Goal: Task Accomplishment & Management: Manage account settings

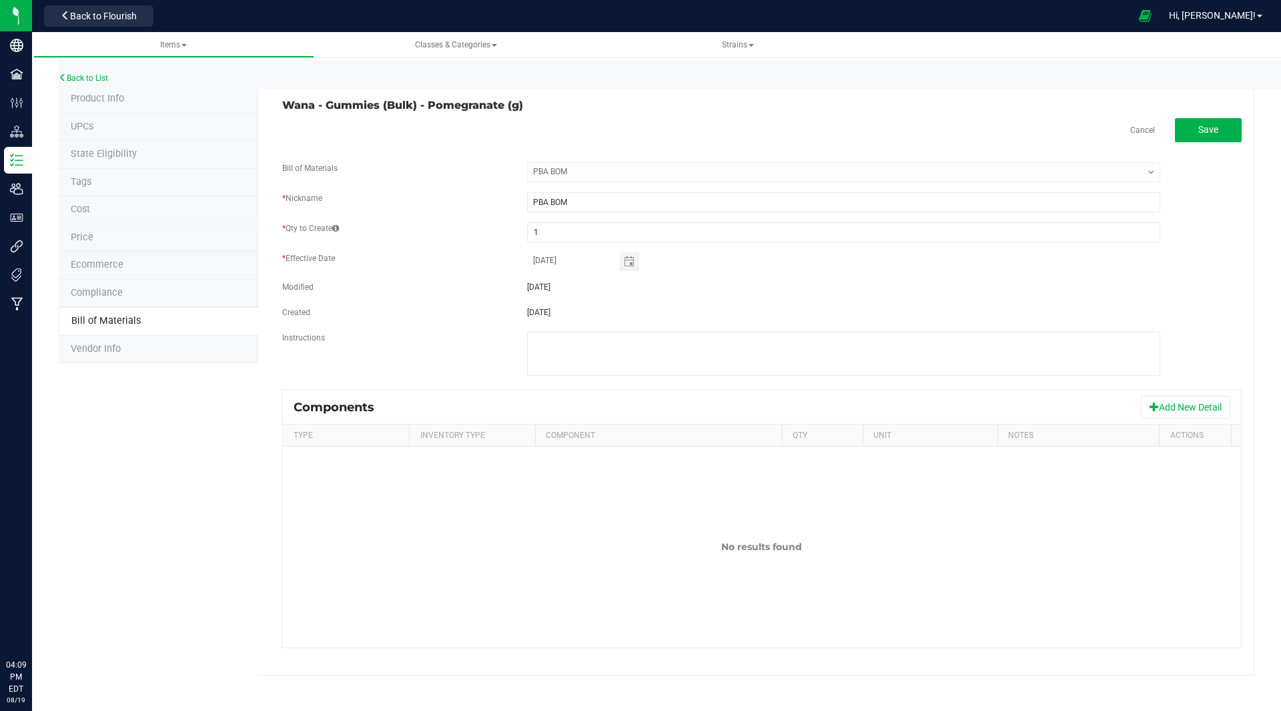
select select "36"
click at [88, 81] on link "Back to List" at bounding box center [83, 77] width 49 height 9
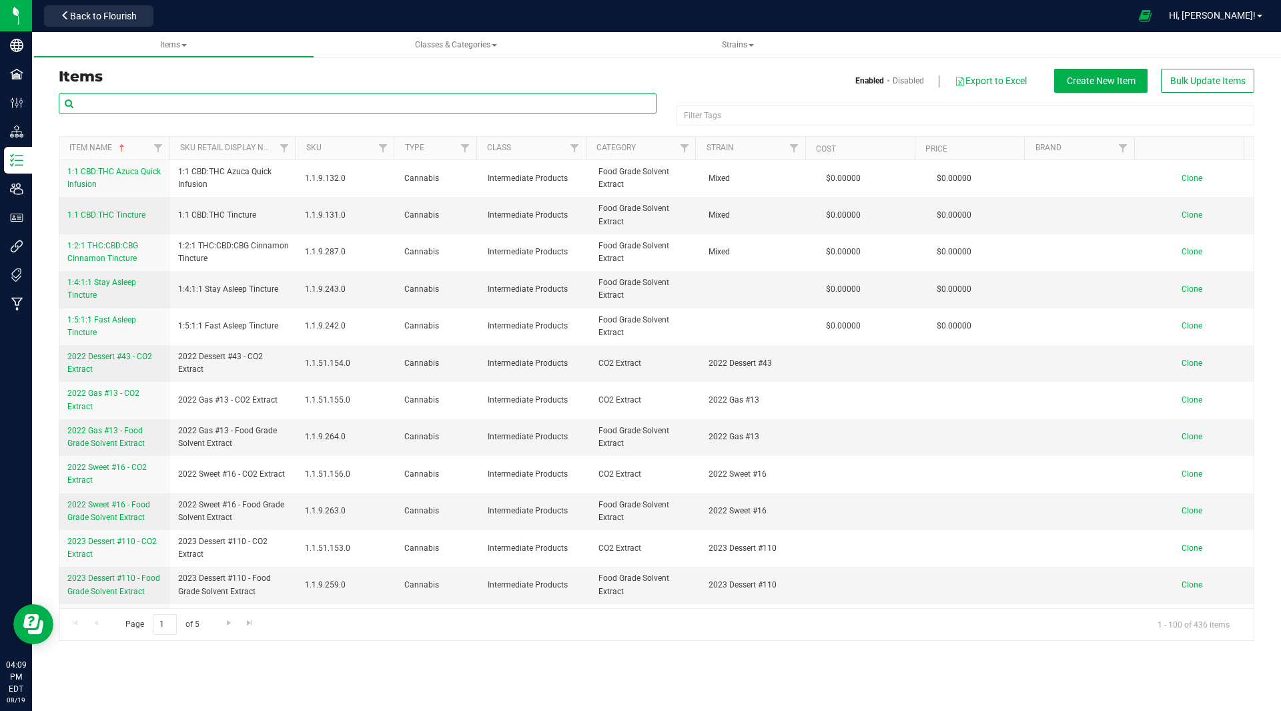
click at [194, 105] on input "text" at bounding box center [358, 103] width 598 height 20
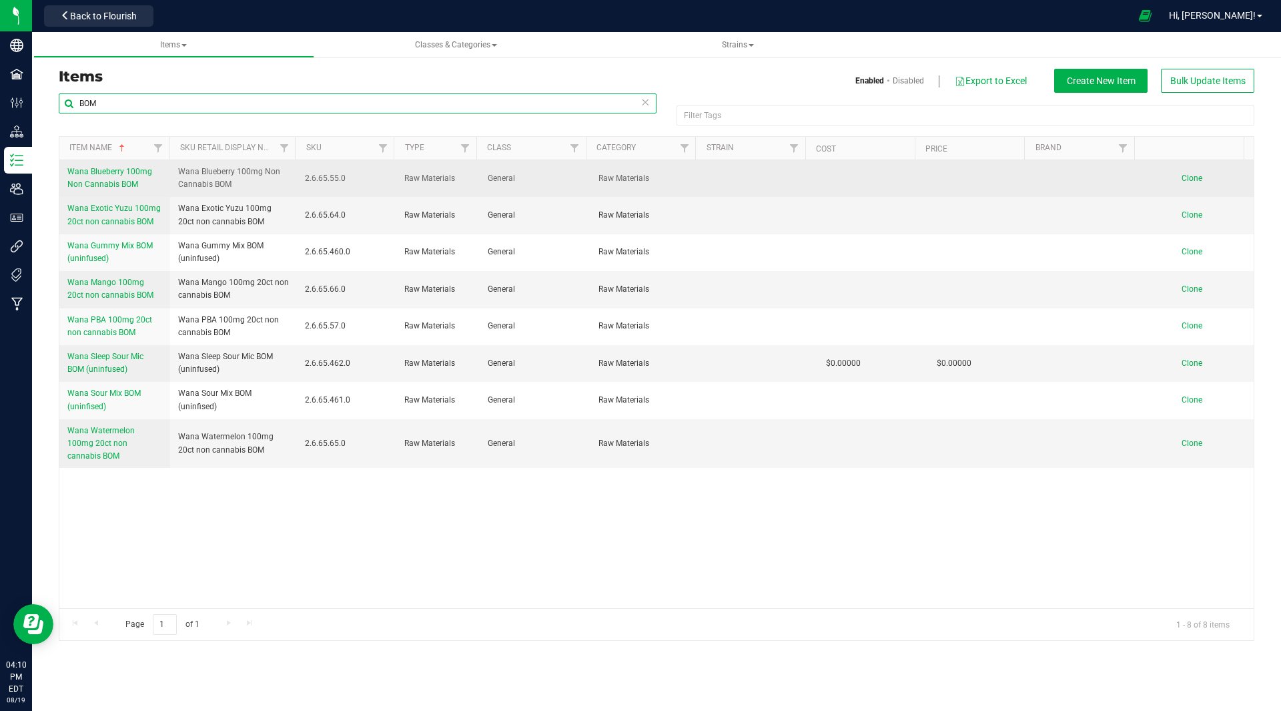
type input "BOM"
click at [115, 174] on span "Wana Blueberry 100mg Non Cannabis BOM" at bounding box center [109, 178] width 85 height 22
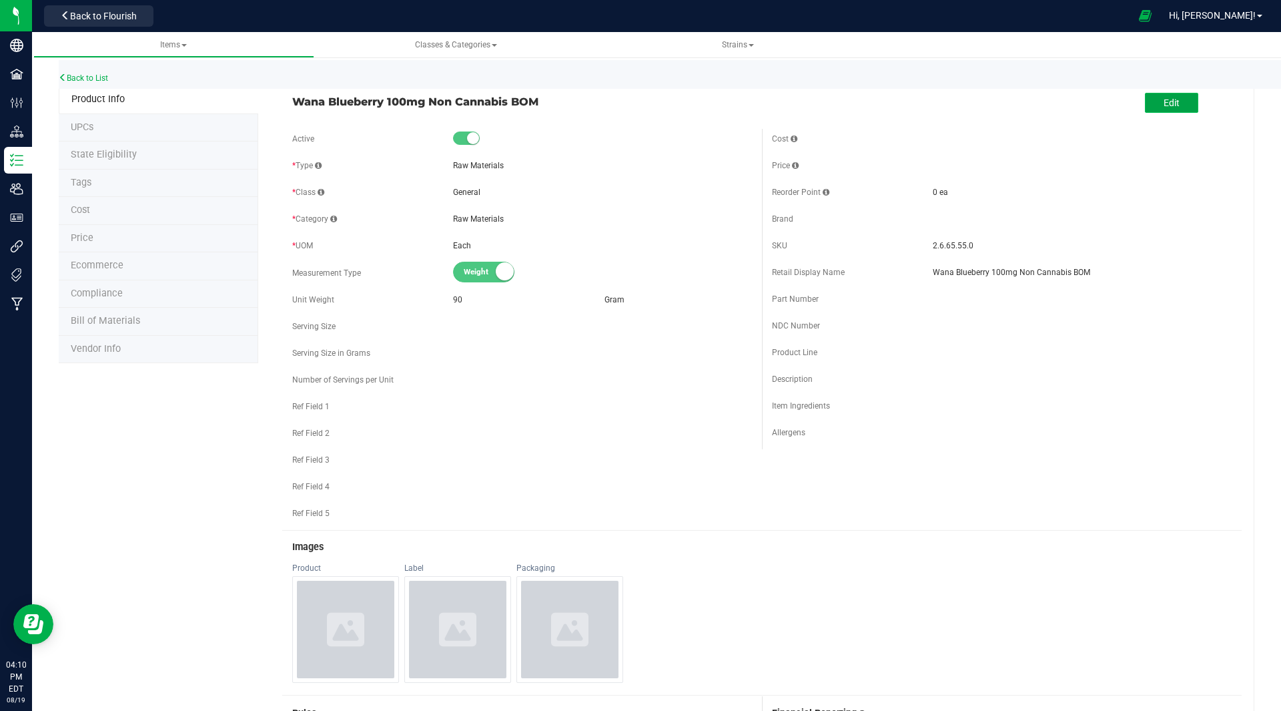
click at [1145, 99] on button "Edit" at bounding box center [1171, 103] width 53 height 20
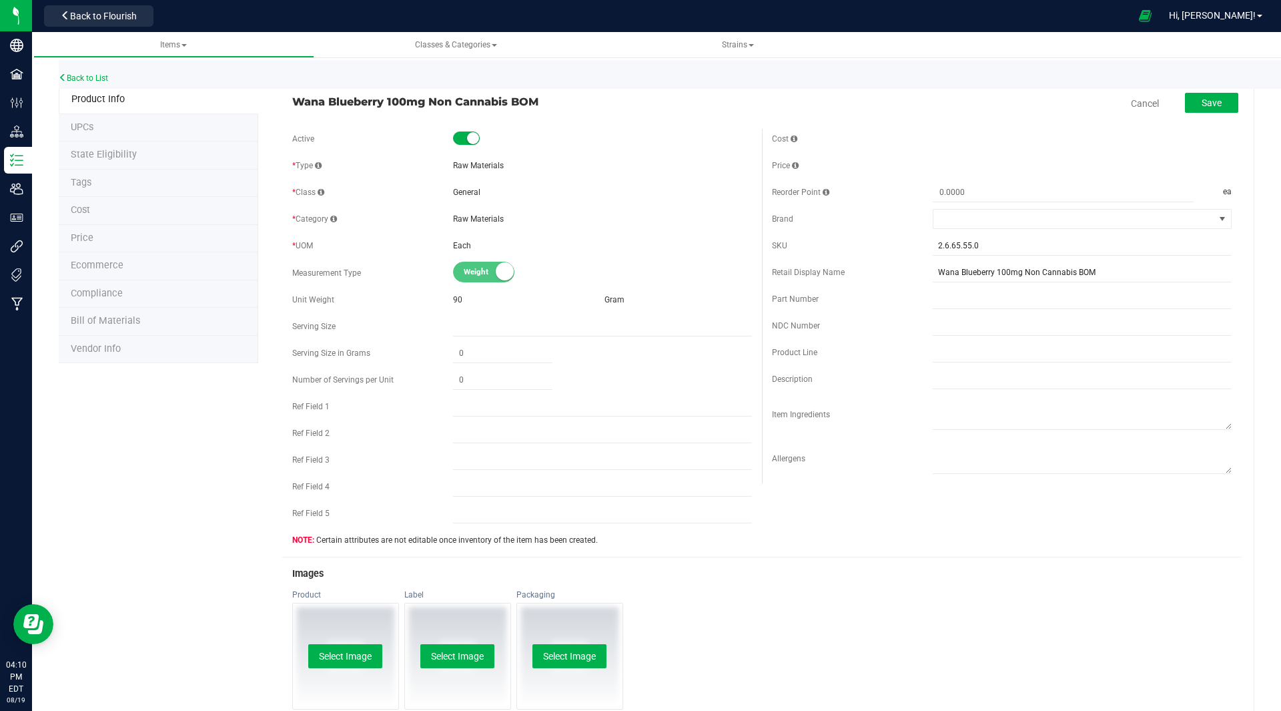
click at [464, 144] on span at bounding box center [466, 137] width 27 height 13
drag, startPoint x: 1205, startPoint y: 115, endPoint x: 1206, endPoint y: 105, distance: 10.1
click at [1206, 105] on div "Save" at bounding box center [1201, 103] width 73 height 27
click at [1206, 105] on span "Save" at bounding box center [1212, 102] width 20 height 11
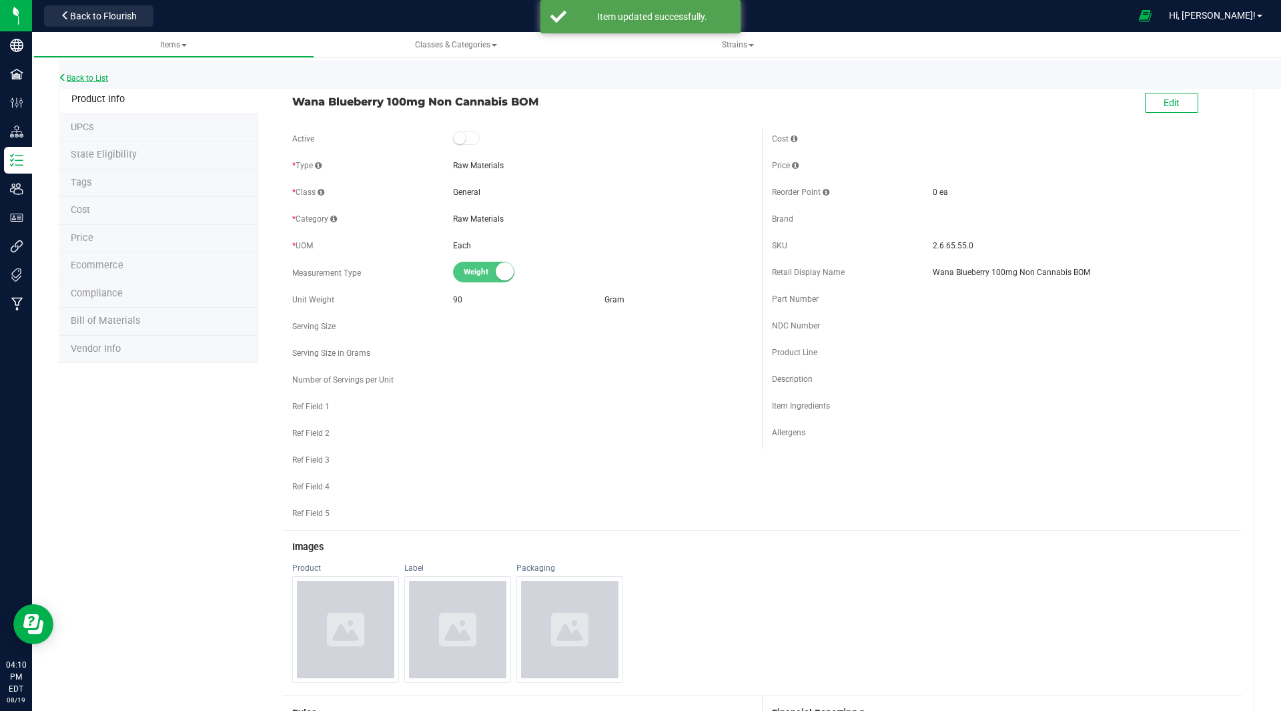
click at [83, 79] on link "Back to List" at bounding box center [83, 77] width 49 height 9
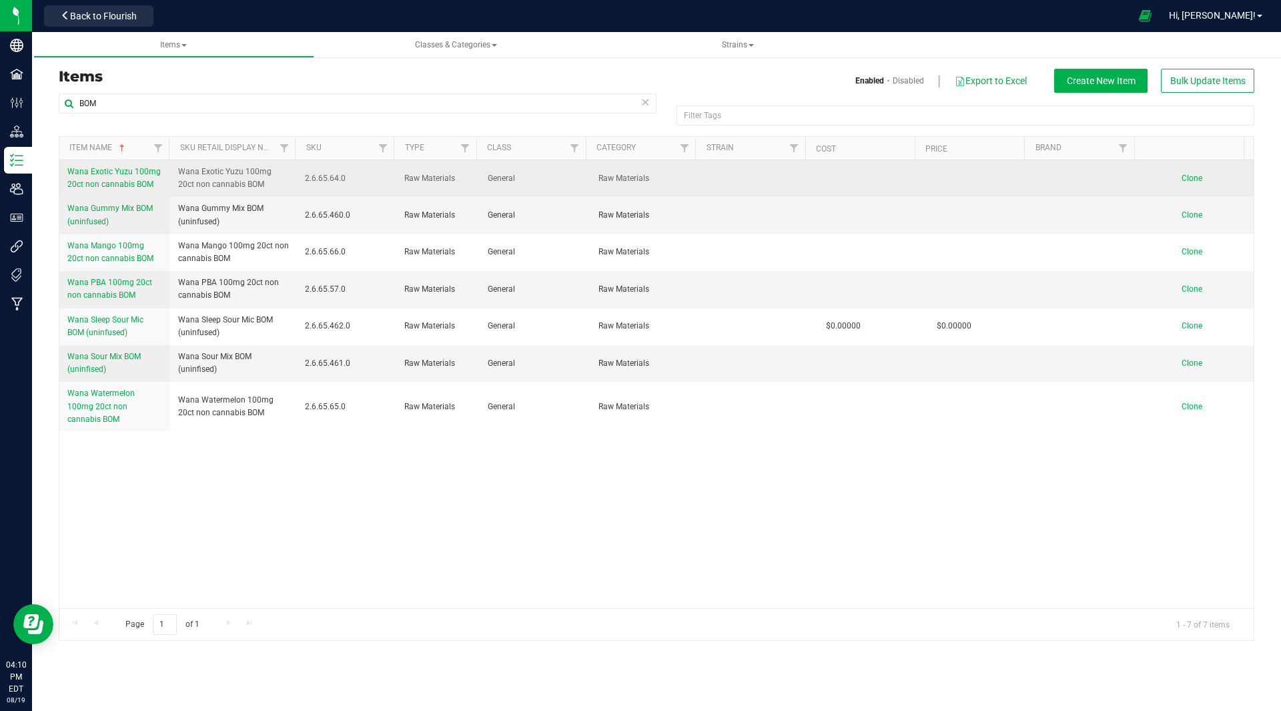
click at [102, 178] on link "Wana Exotic Yuzu 100mg 20ct non cannabis BOM" at bounding box center [114, 178] width 95 height 25
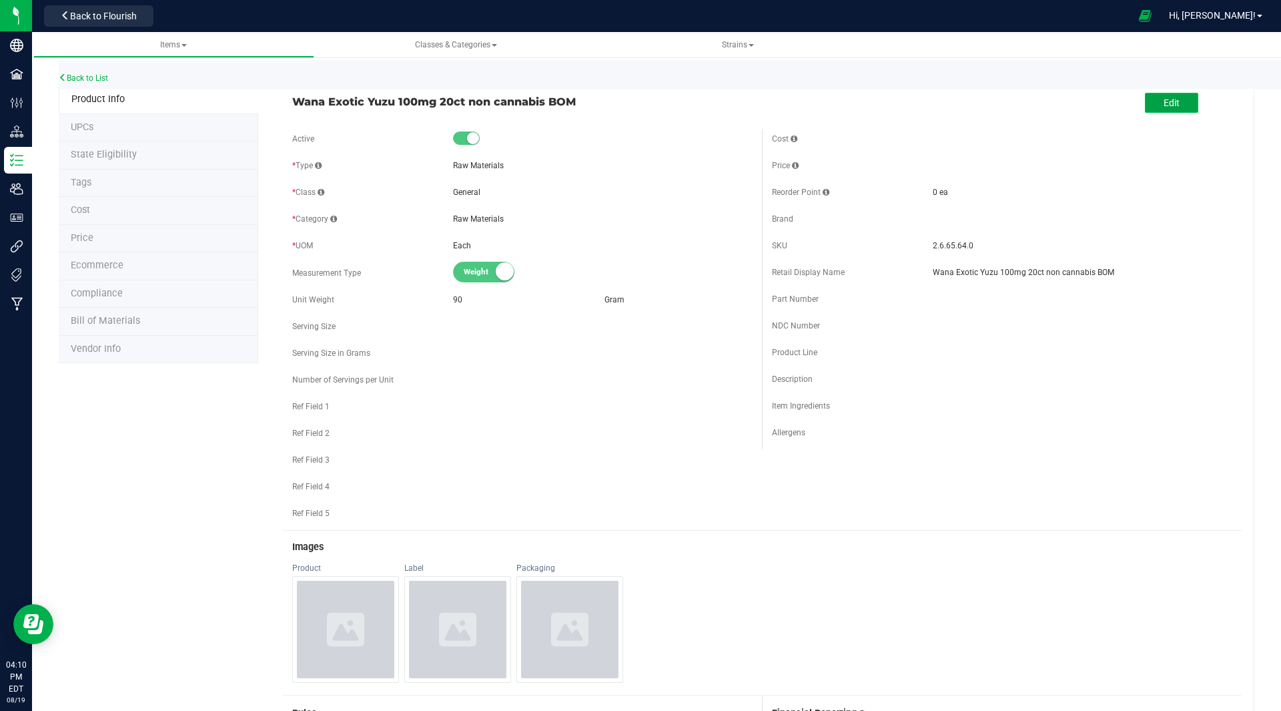
click at [1164, 100] on span "Edit" at bounding box center [1172, 102] width 16 height 11
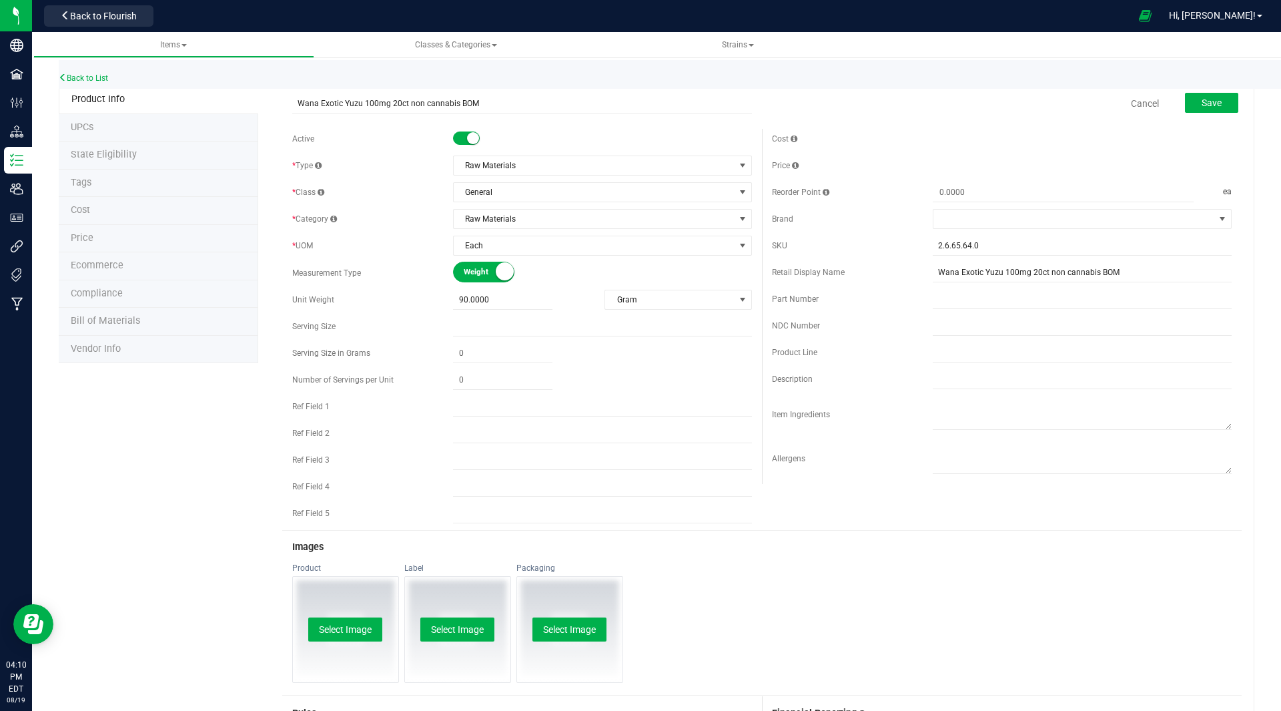
click at [460, 139] on span at bounding box center [466, 137] width 27 height 13
click at [1203, 96] on button "Save" at bounding box center [1211, 103] width 53 height 20
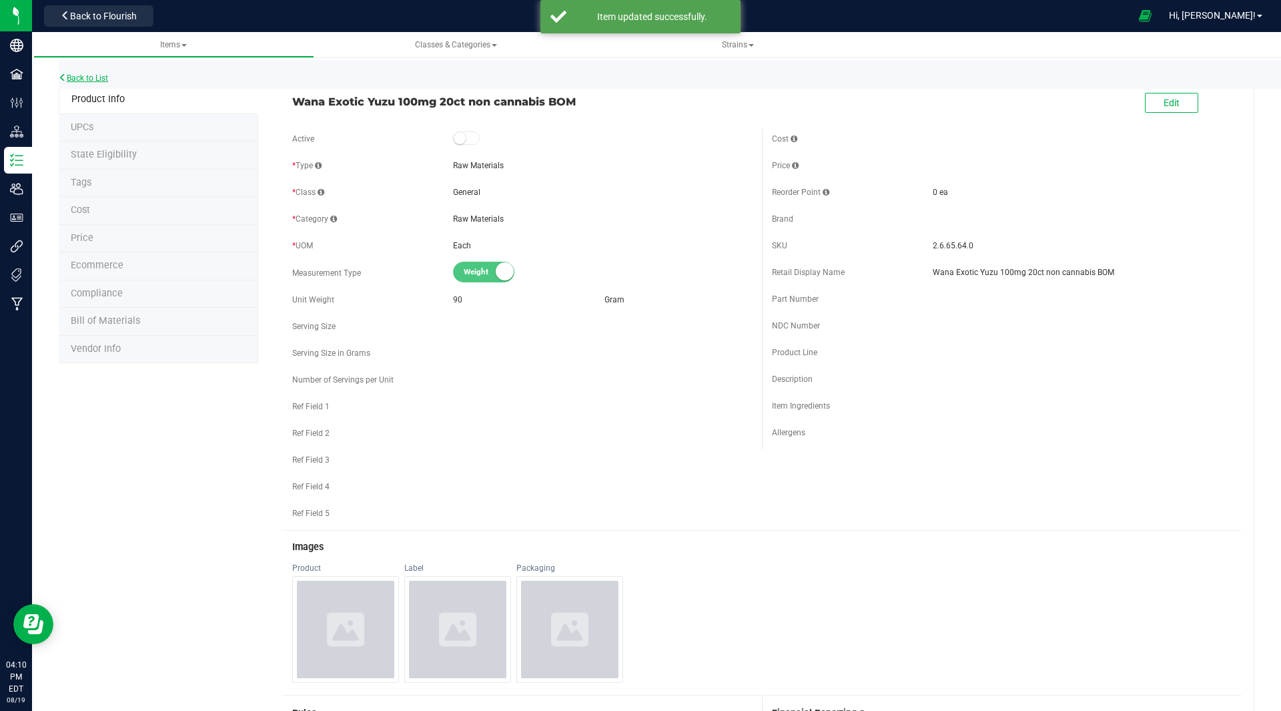
click at [67, 74] on link "Back to List" at bounding box center [83, 77] width 49 height 9
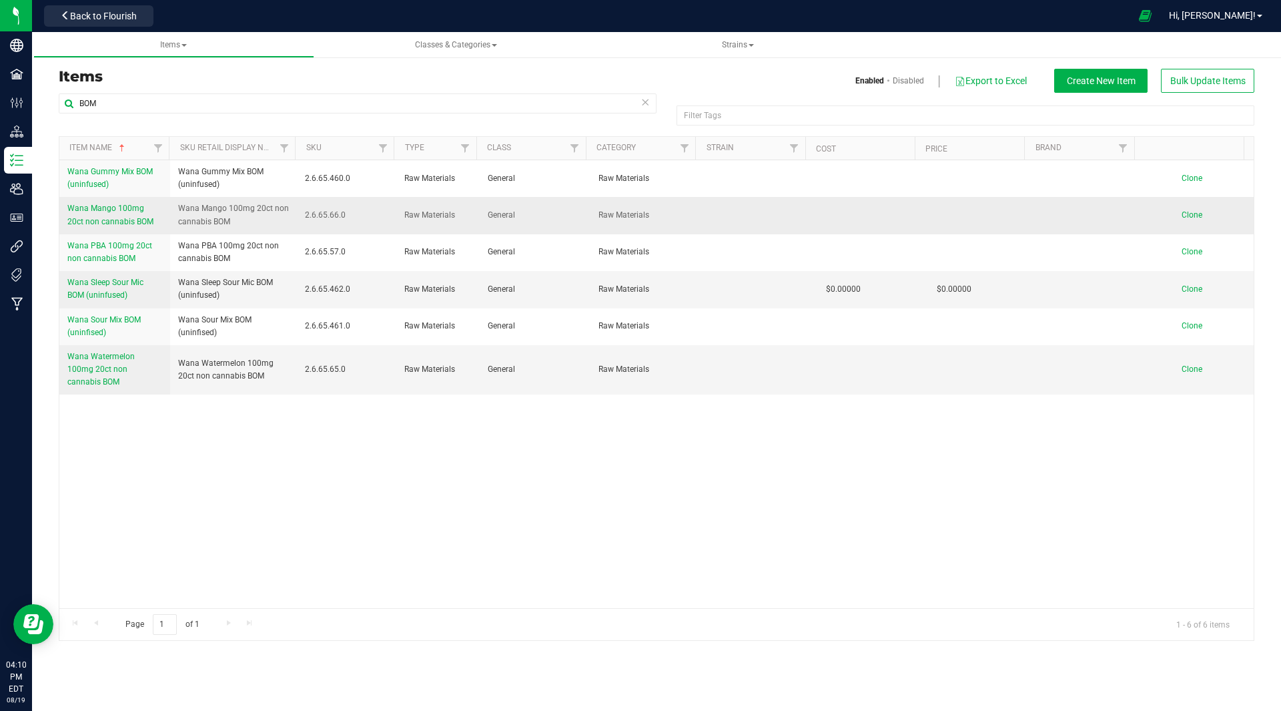
click at [104, 222] on span "Wana Mango 100mg 20ct non cannabis BOM" at bounding box center [110, 215] width 86 height 22
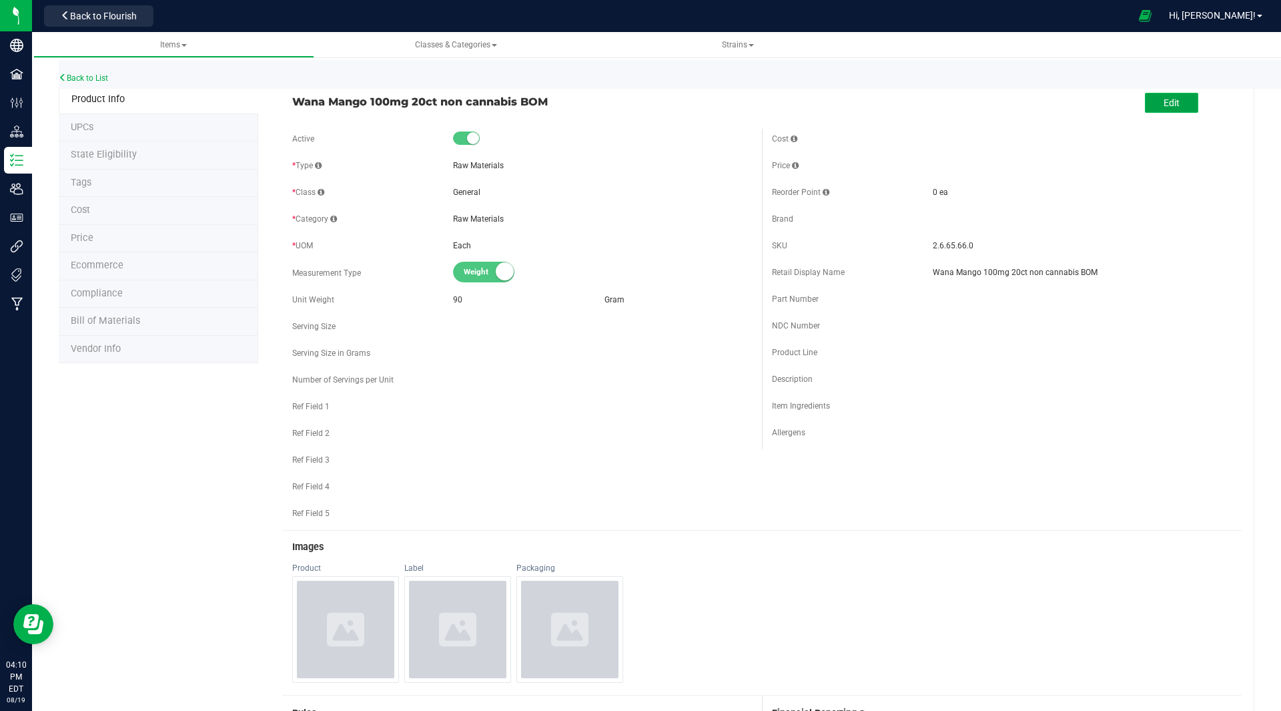
click at [1164, 107] on span "Edit" at bounding box center [1172, 102] width 16 height 11
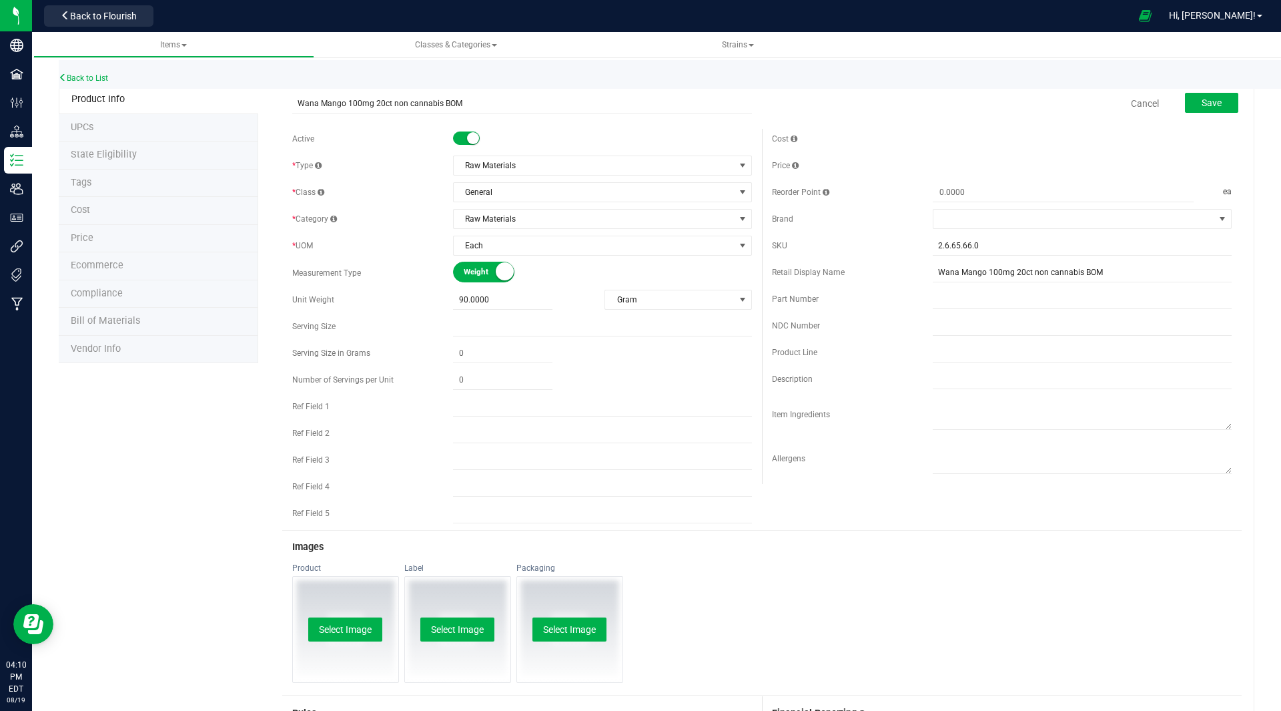
click at [456, 136] on span at bounding box center [466, 137] width 27 height 13
click at [1202, 105] on span "Save" at bounding box center [1212, 102] width 20 height 11
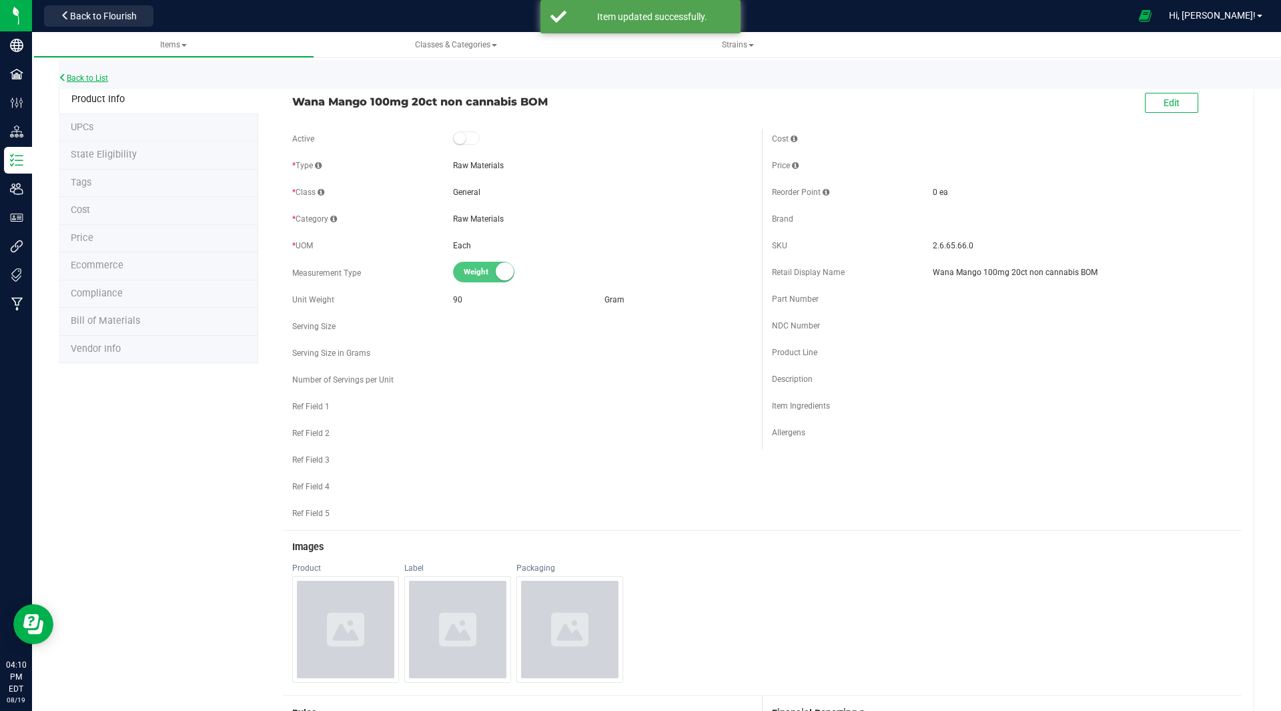
click at [101, 76] on link "Back to List" at bounding box center [83, 77] width 49 height 9
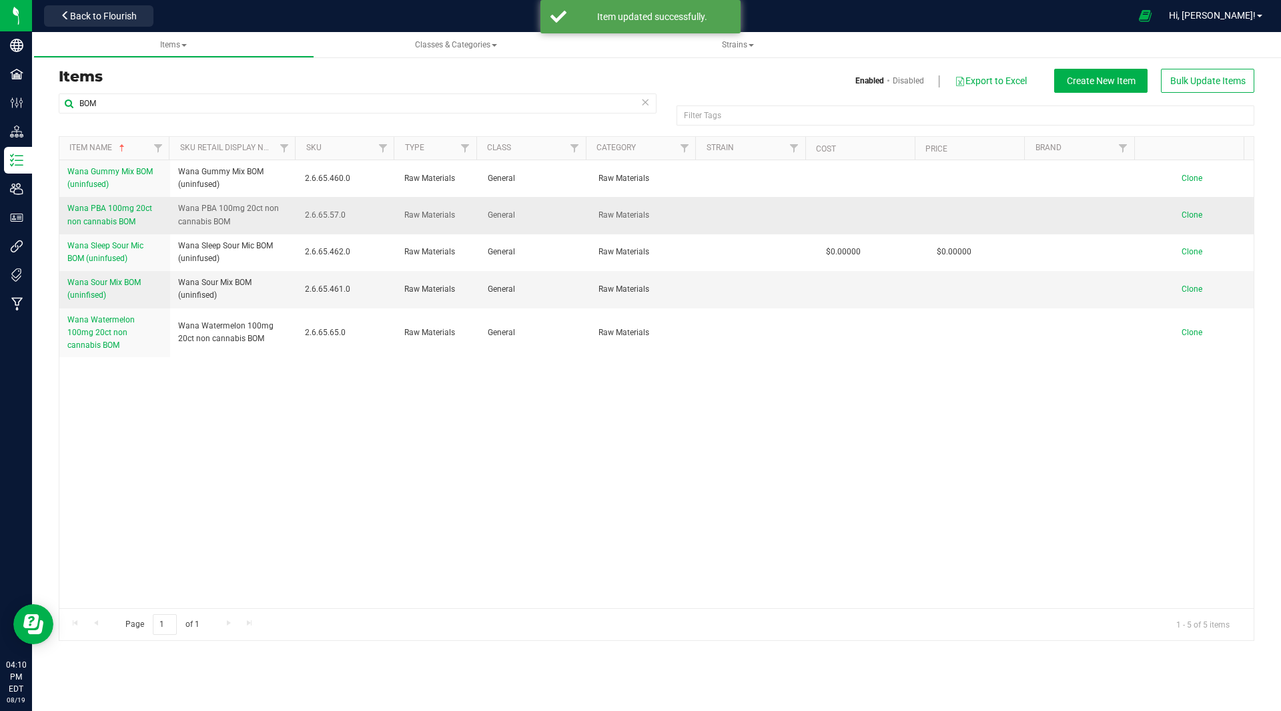
click at [111, 219] on span "Wana PBA 100mg 20ct non cannabis BOM" at bounding box center [109, 215] width 85 height 22
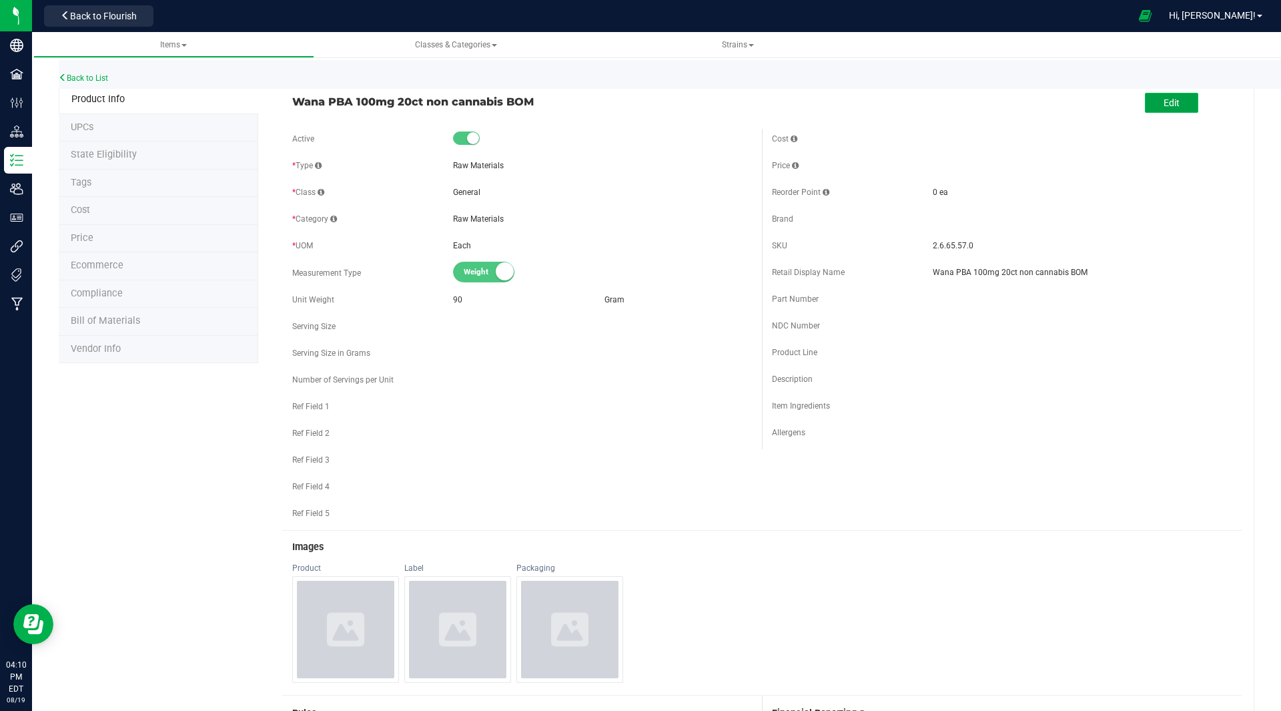
click at [1164, 104] on span "Edit" at bounding box center [1172, 102] width 16 height 11
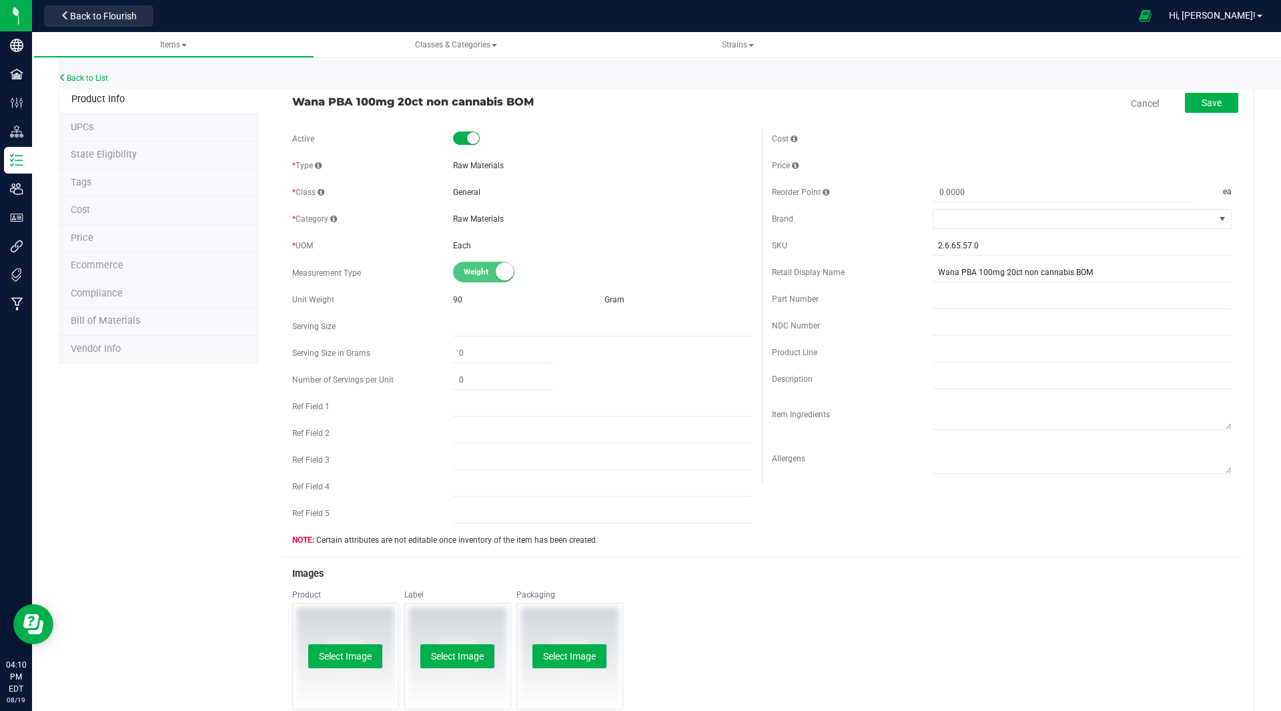
click at [461, 144] on span at bounding box center [466, 137] width 27 height 13
click at [1211, 103] on span "Save" at bounding box center [1212, 102] width 20 height 11
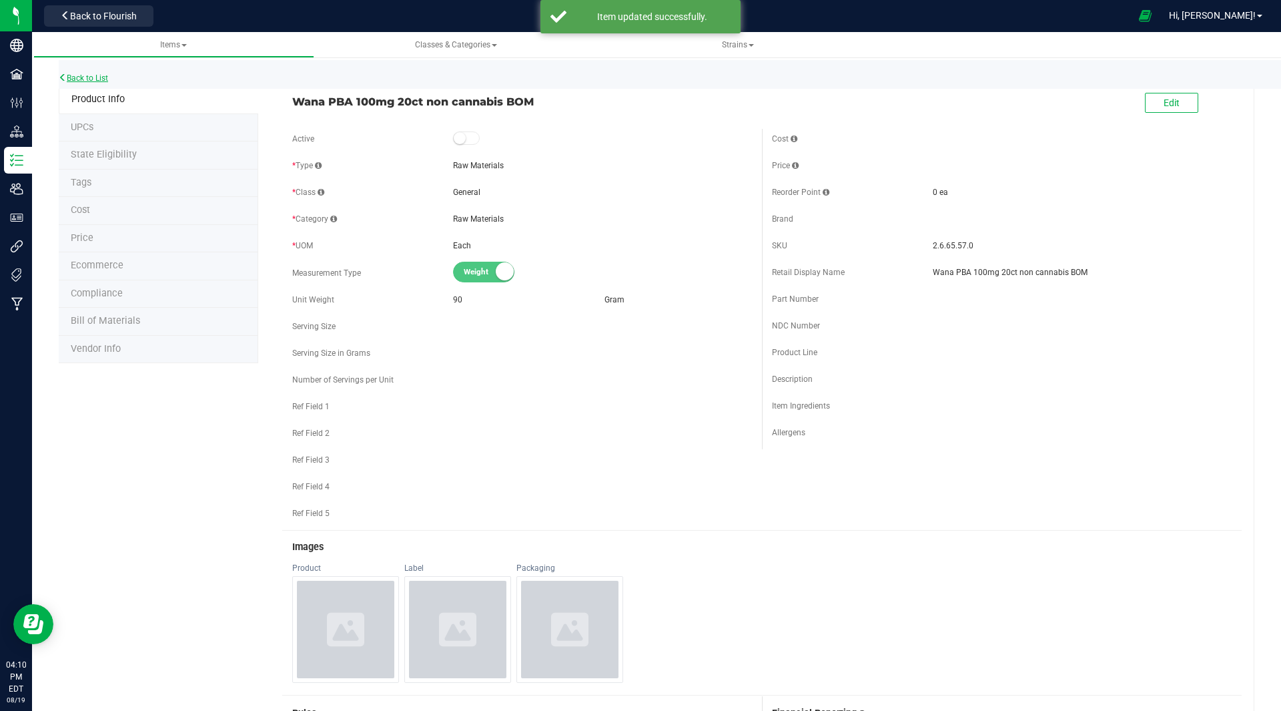
click at [95, 78] on link "Back to List" at bounding box center [83, 77] width 49 height 9
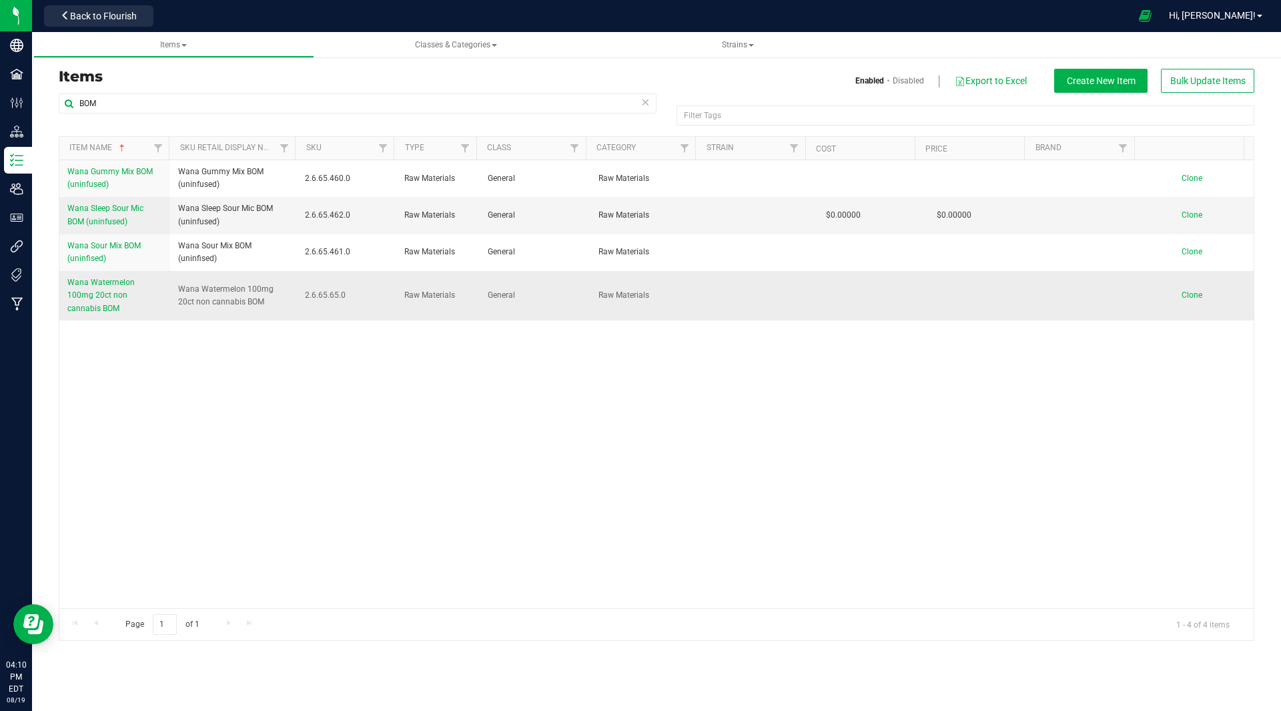
click at [88, 281] on span "Wana Watermelon 100mg 20ct non cannabis BOM" at bounding box center [100, 295] width 67 height 35
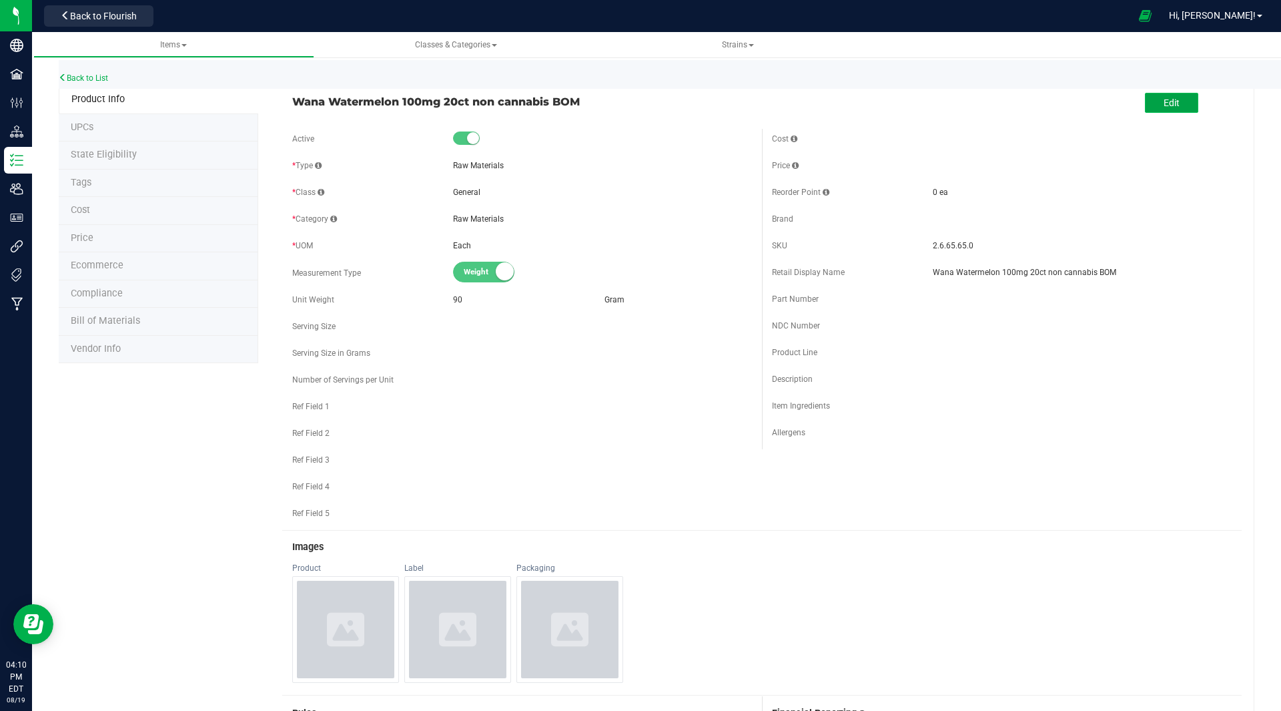
click at [1179, 105] on button "Edit" at bounding box center [1171, 103] width 53 height 20
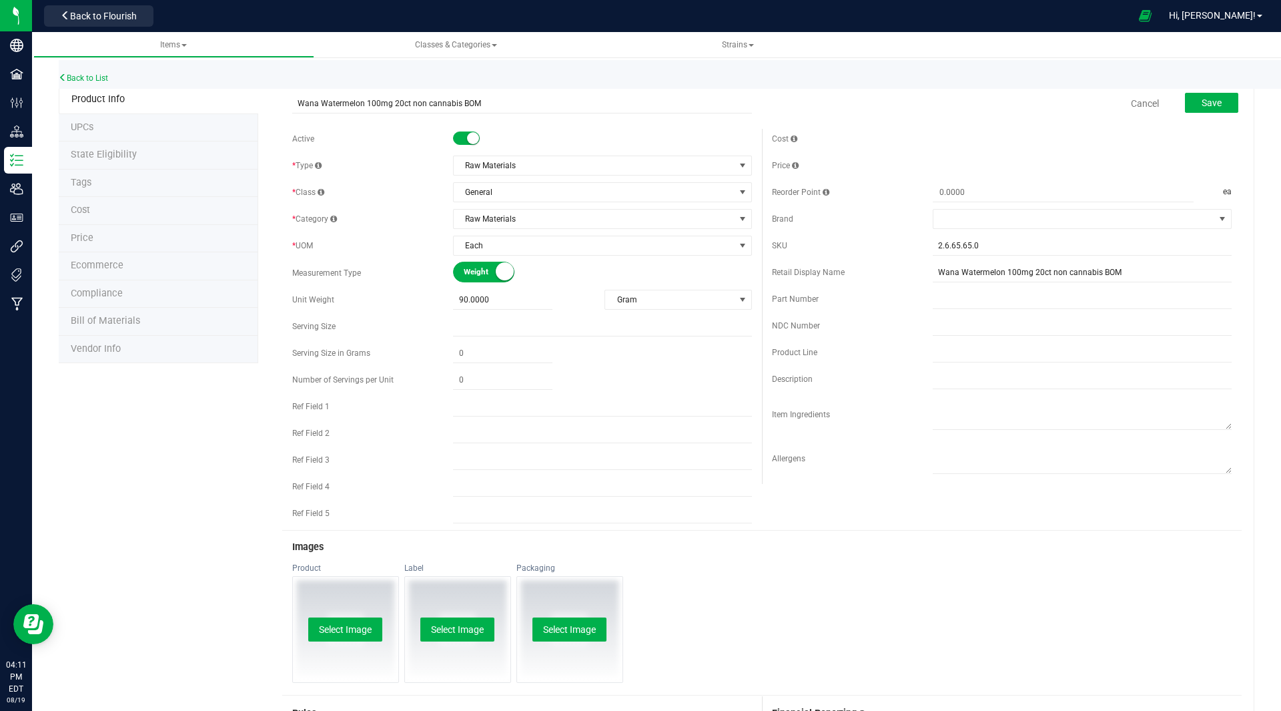
click at [453, 133] on span at bounding box center [466, 137] width 27 height 13
click at [1207, 102] on span "Save" at bounding box center [1212, 102] width 20 height 11
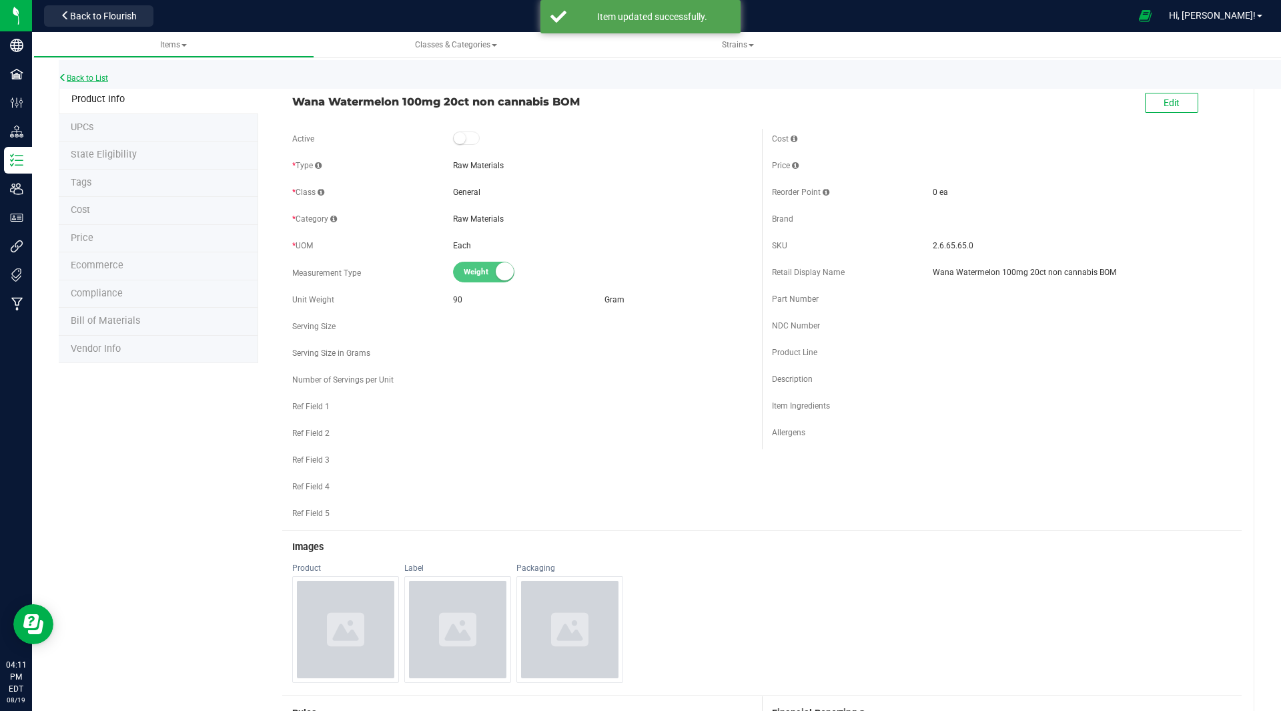
click at [90, 77] on link "Back to List" at bounding box center [83, 77] width 49 height 9
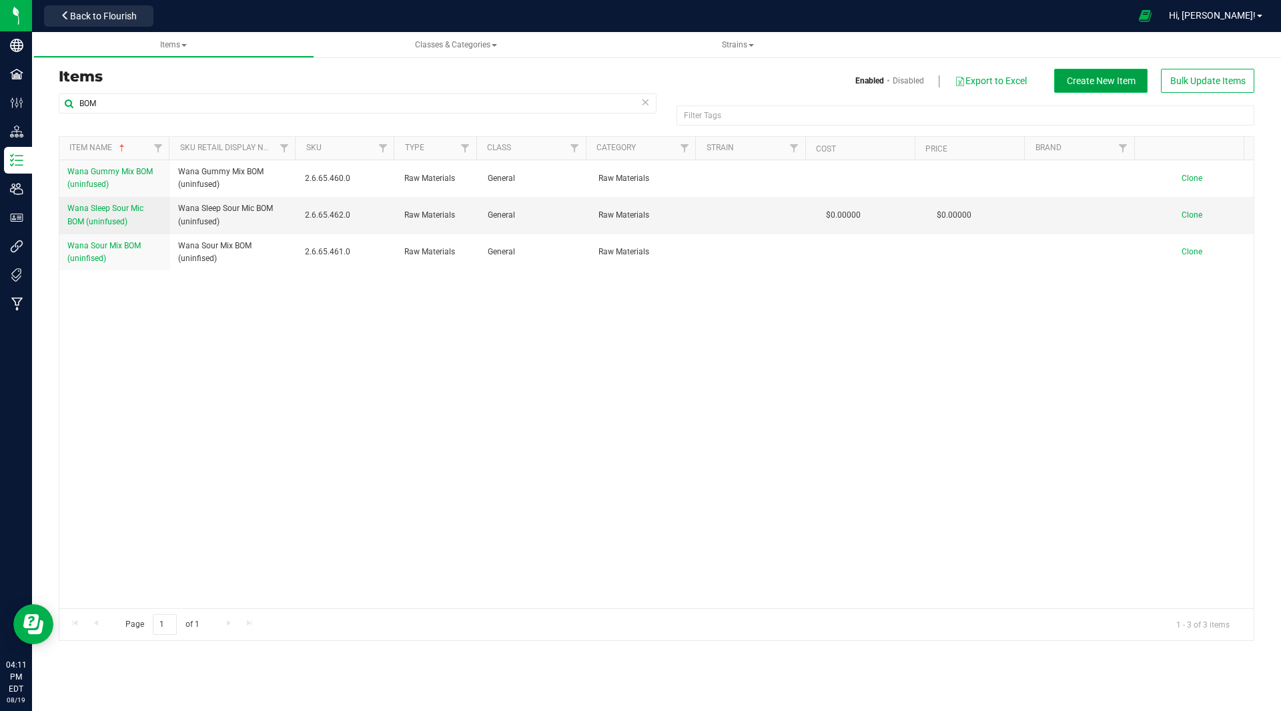
click at [1081, 87] on button "Create New Item" at bounding box center [1101, 81] width 93 height 24
